Goal: Task Accomplishment & Management: Manage account settings

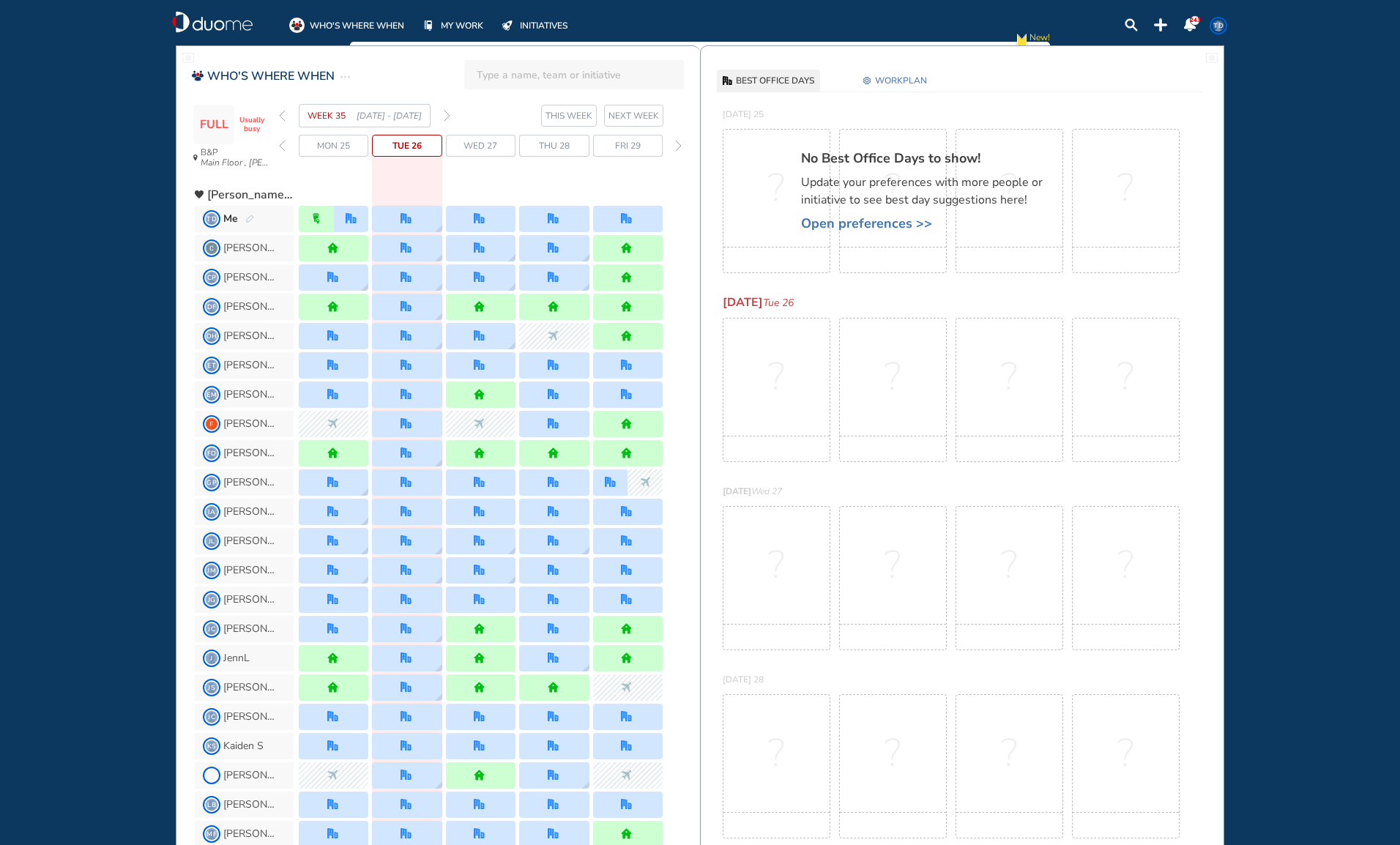
click at [490, 219] on div at bounding box center [481, 219] width 69 height 26
click at [908, 82] on span "WORKPLAN" at bounding box center [900, 81] width 52 height 15
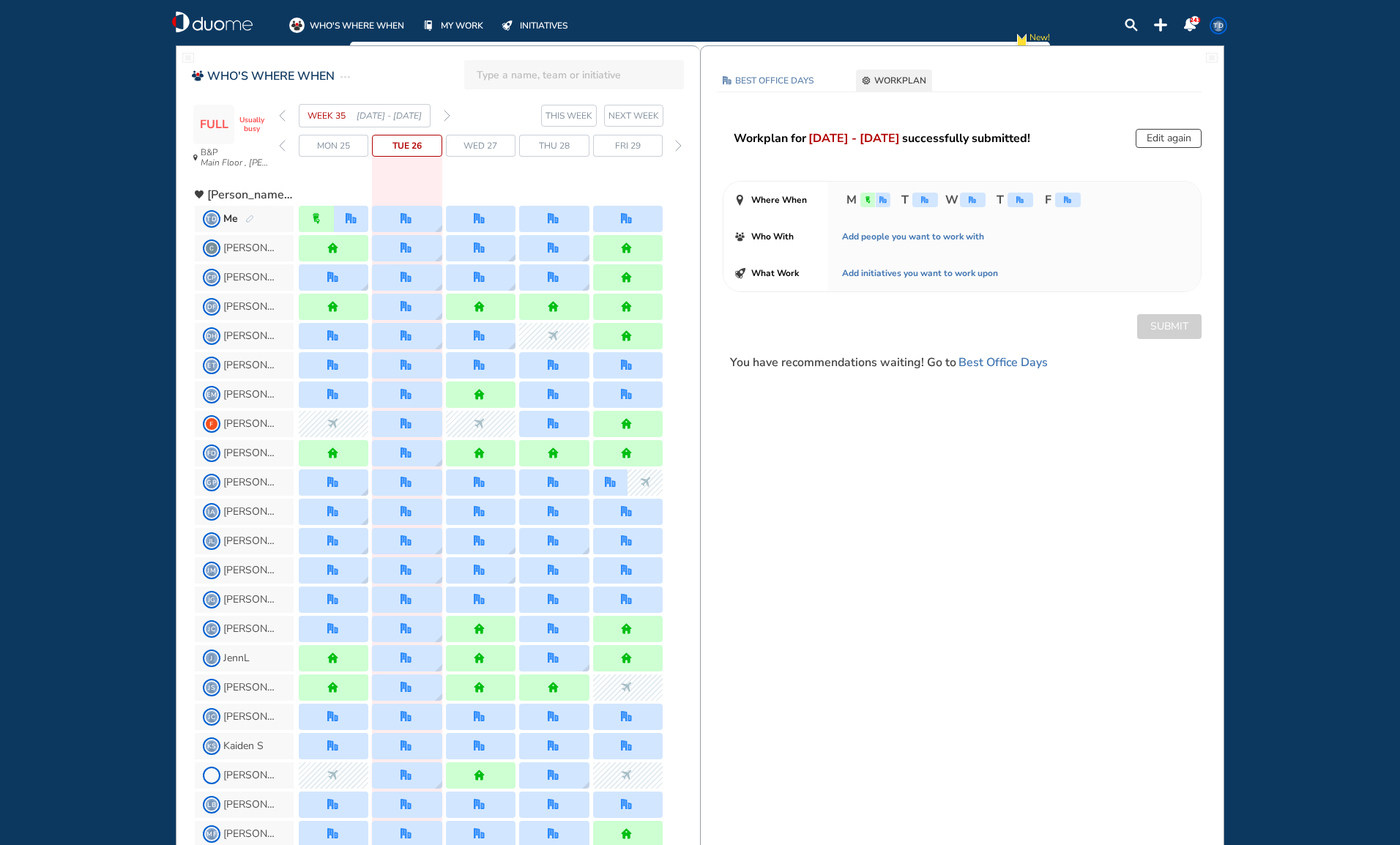
click at [974, 202] on img "office" at bounding box center [972, 200] width 8 height 8
click at [1188, 136] on button "Edit again" at bounding box center [1168, 138] width 66 height 19
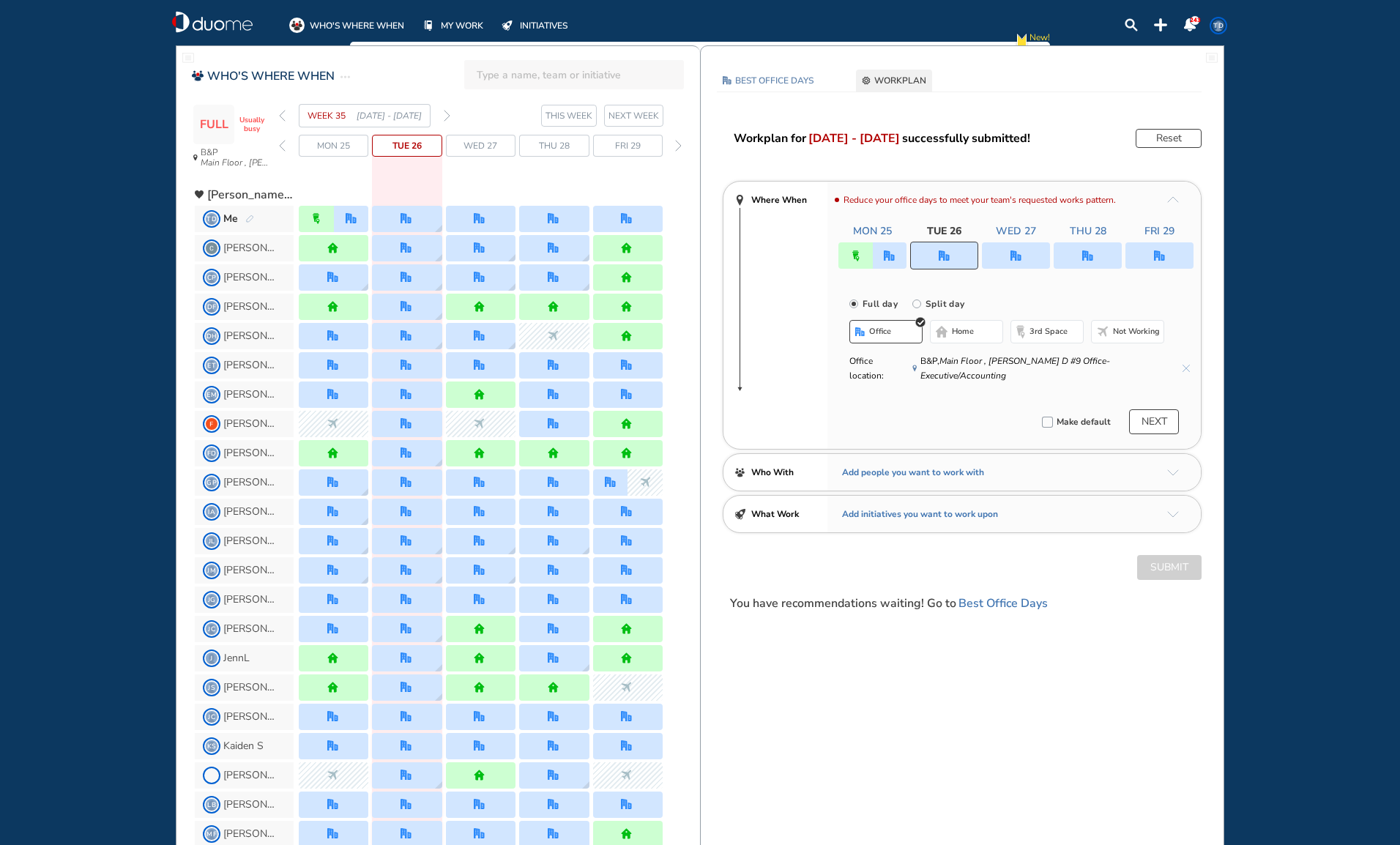
click at [961, 251] on div at bounding box center [944, 255] width 69 height 28
click at [1029, 254] on div at bounding box center [1015, 255] width 69 height 26
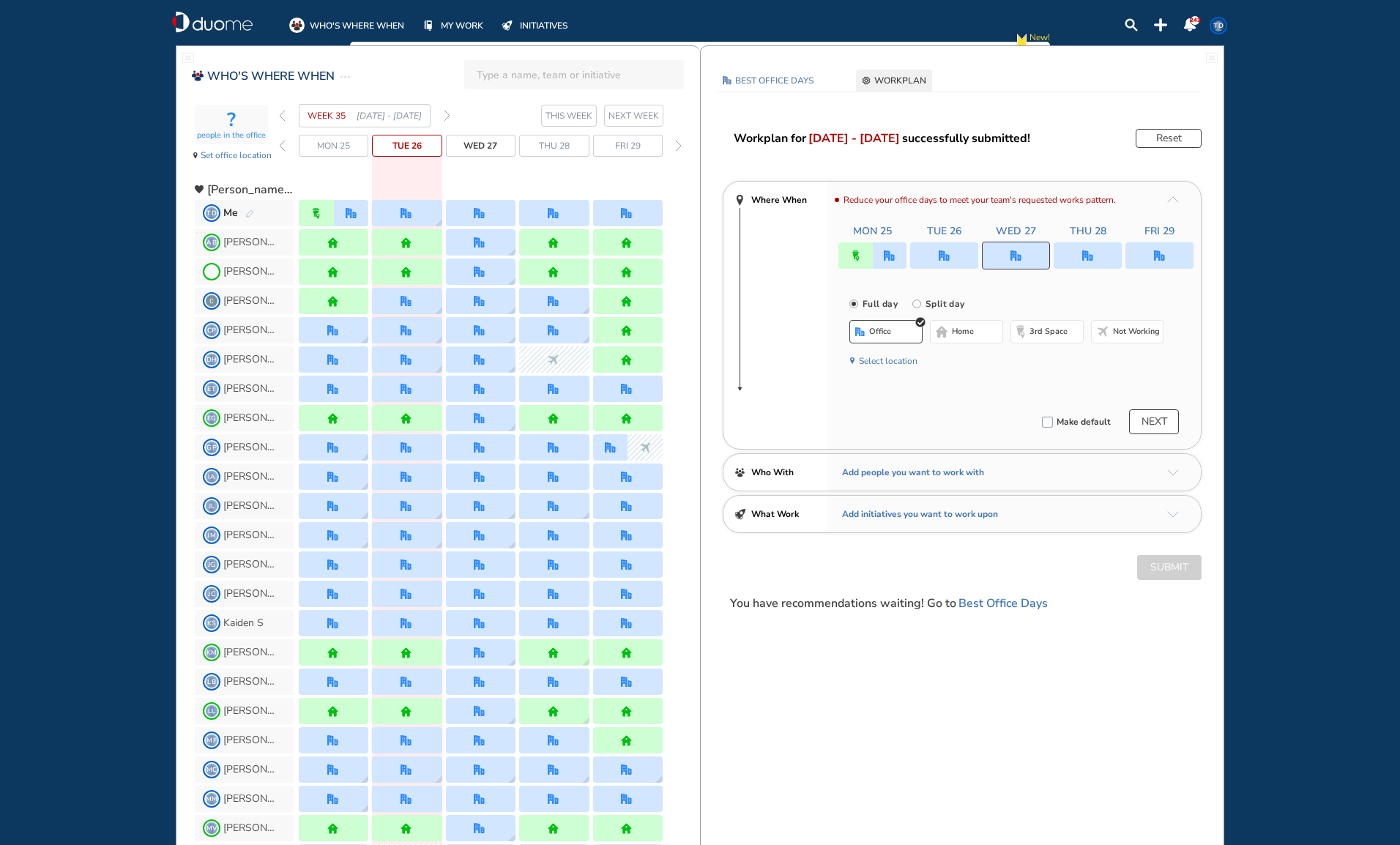
click at [1013, 255] on img "office" at bounding box center [1016, 256] width 11 height 11
click at [916, 303] on input "Split day" at bounding box center [926, 312] width 29 height 29
radio input "true"
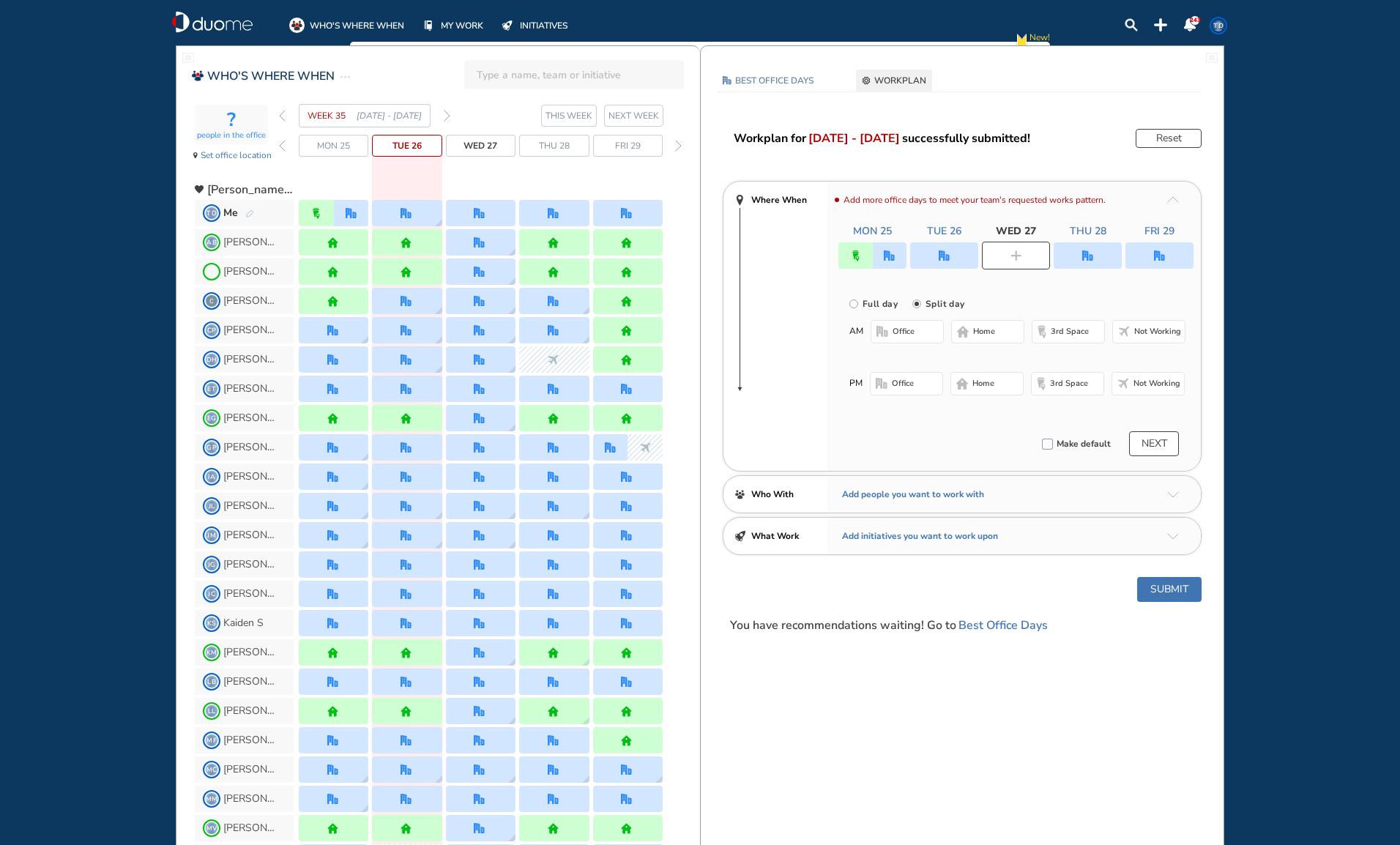
click at [1147, 335] on span "Not working" at bounding box center [1158, 331] width 47 height 11
click at [905, 382] on span "office" at bounding box center [902, 383] width 22 height 11
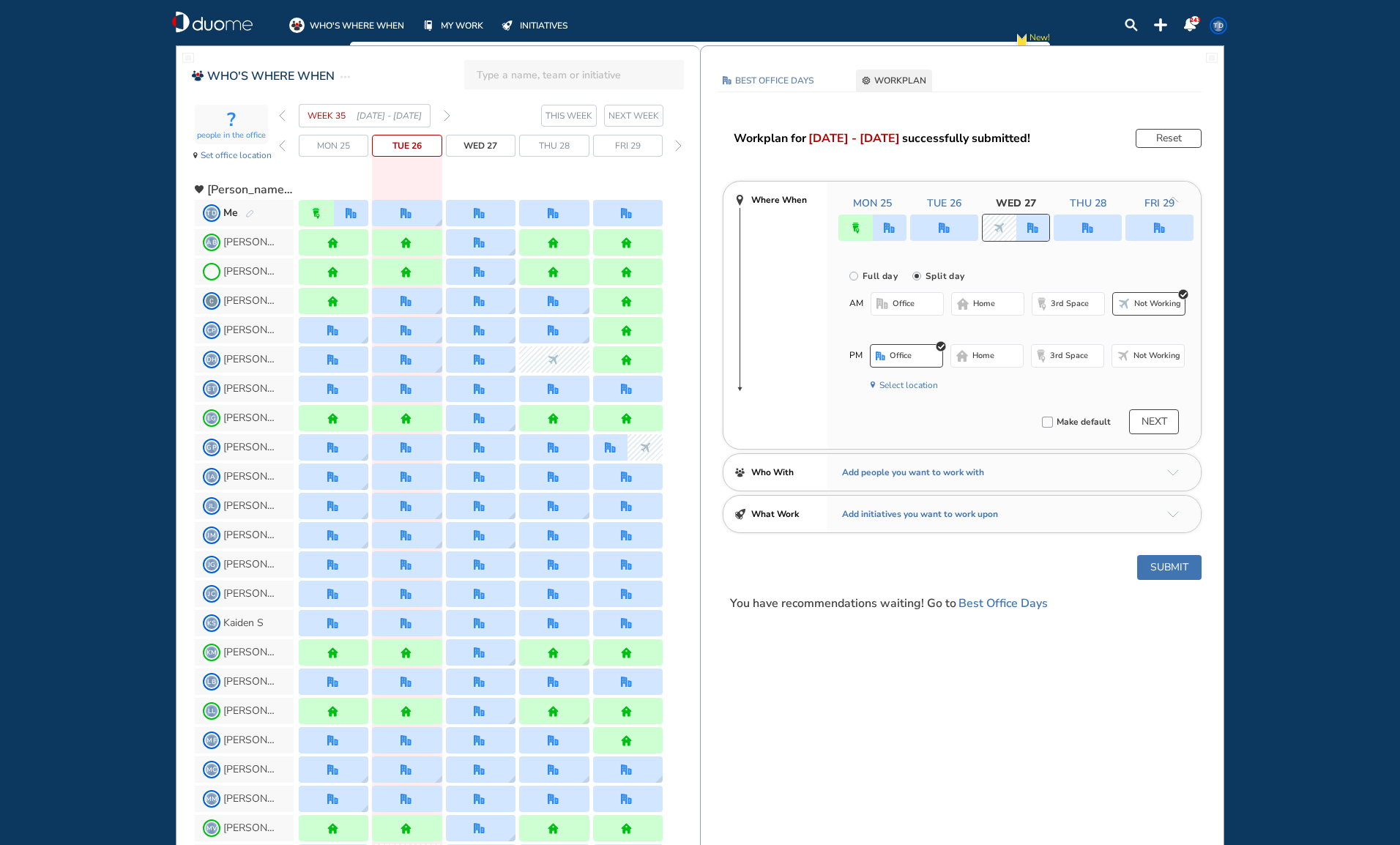
click at [1194, 566] on button "Submit" at bounding box center [1169, 567] width 65 height 25
